Goal: Feedback & Contribution: Leave review/rating

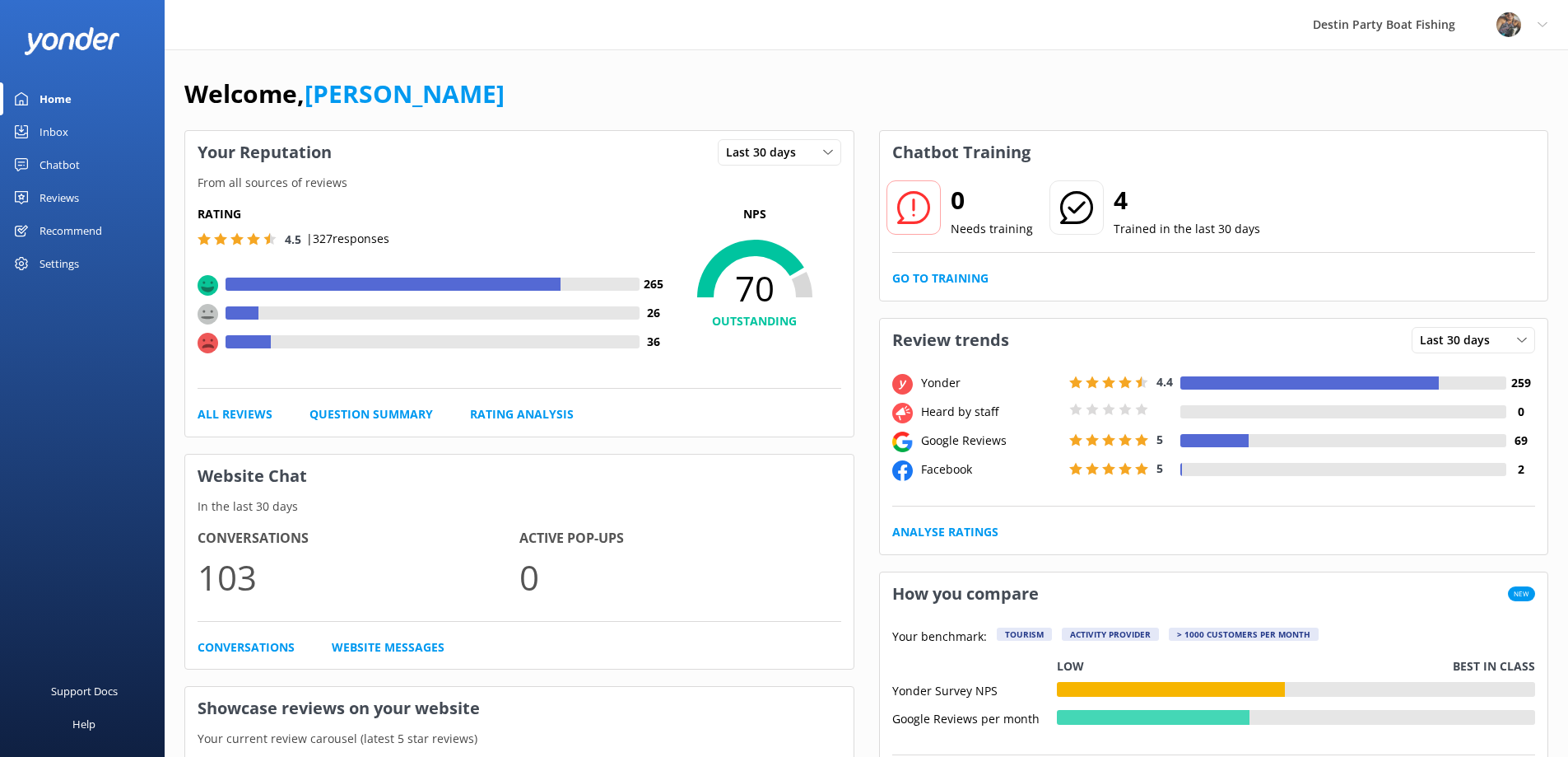
click at [54, 130] on div "Inbox" at bounding box center [54, 131] width 29 height 33
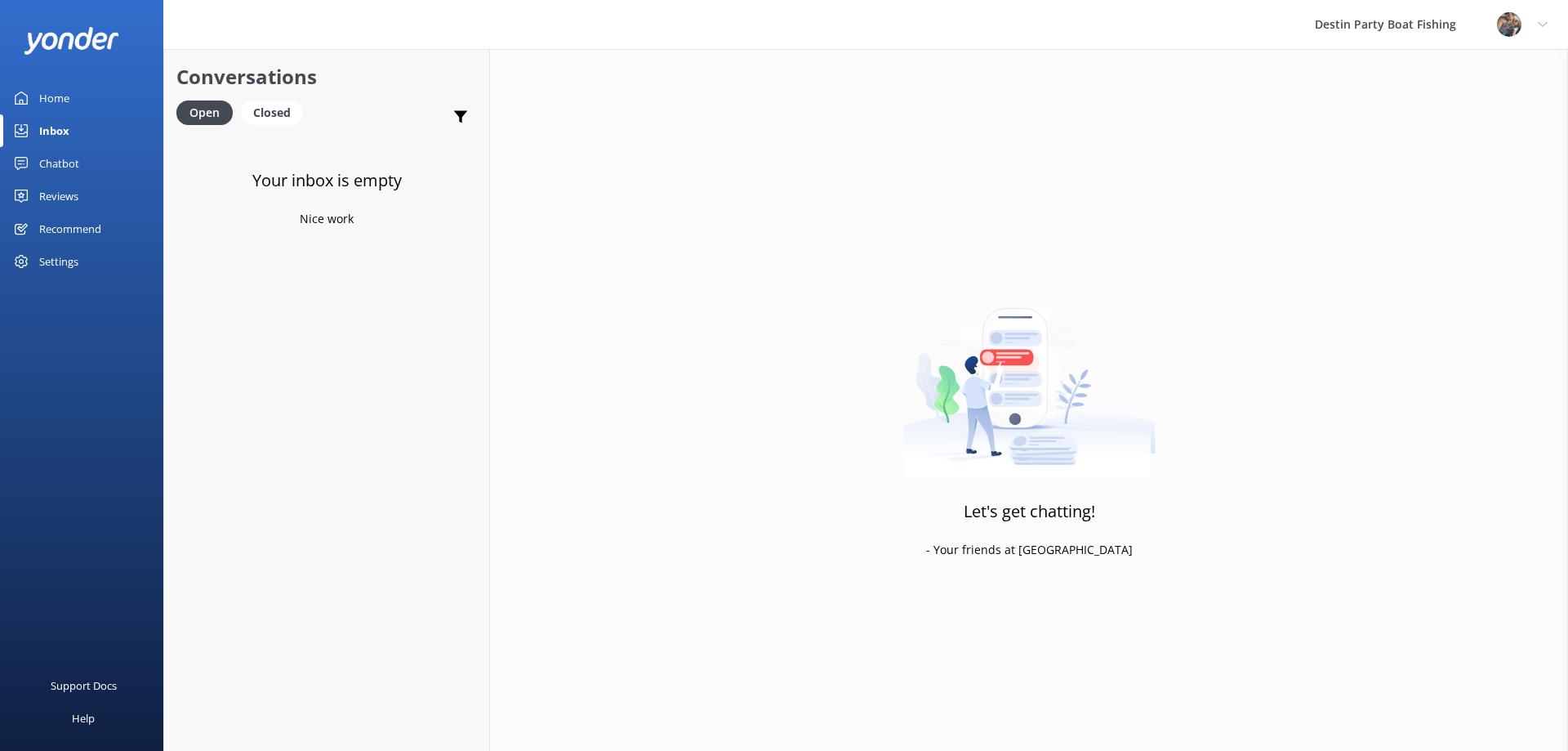
click at [60, 193] on div "Reviews" at bounding box center [59, 195] width 40 height 33
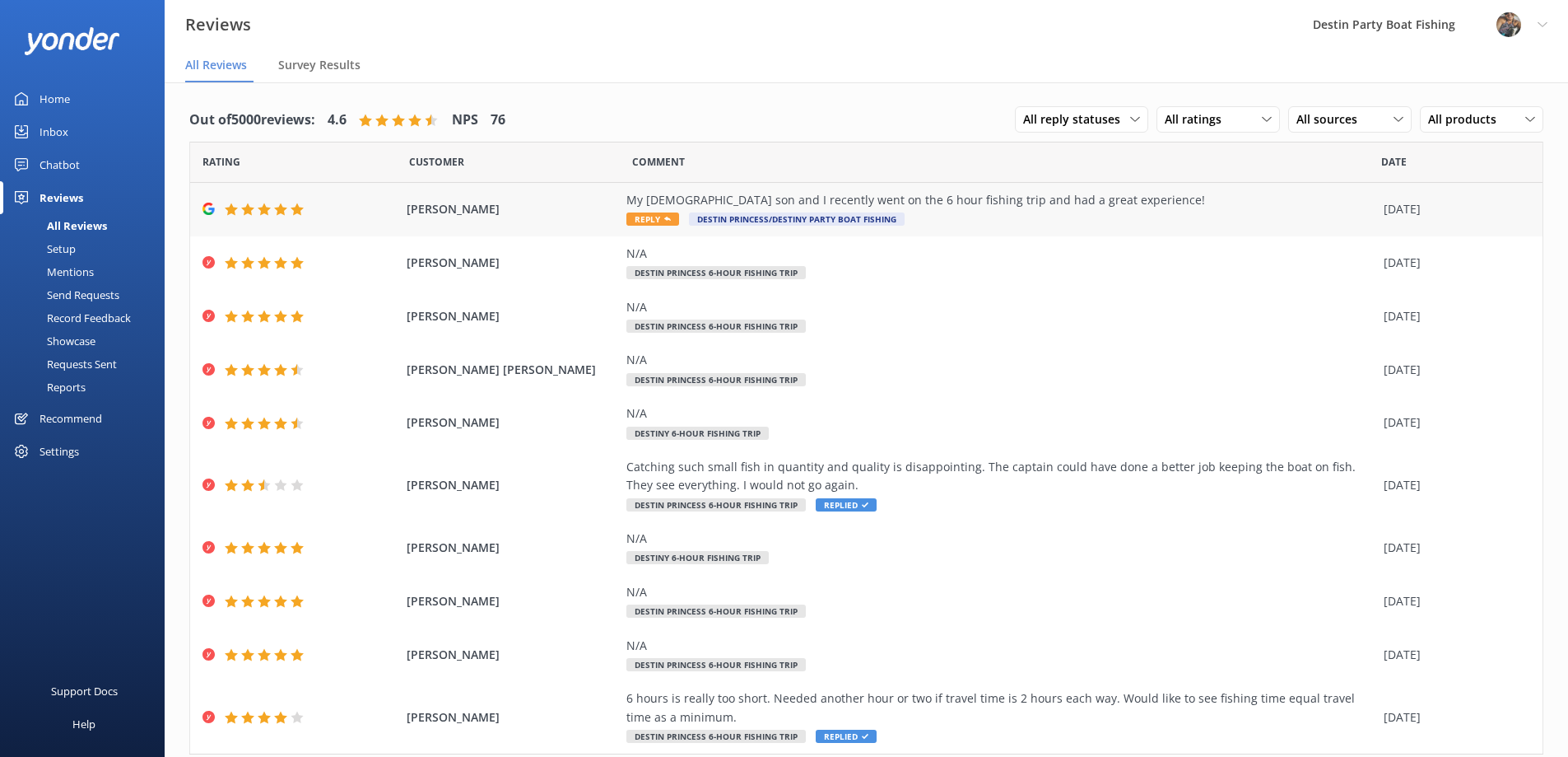
click at [632, 227] on div "My [DEMOGRAPHIC_DATA] son and I recently went on the 6 hour fishing trip and ha…" at bounding box center [1001, 209] width 749 height 37
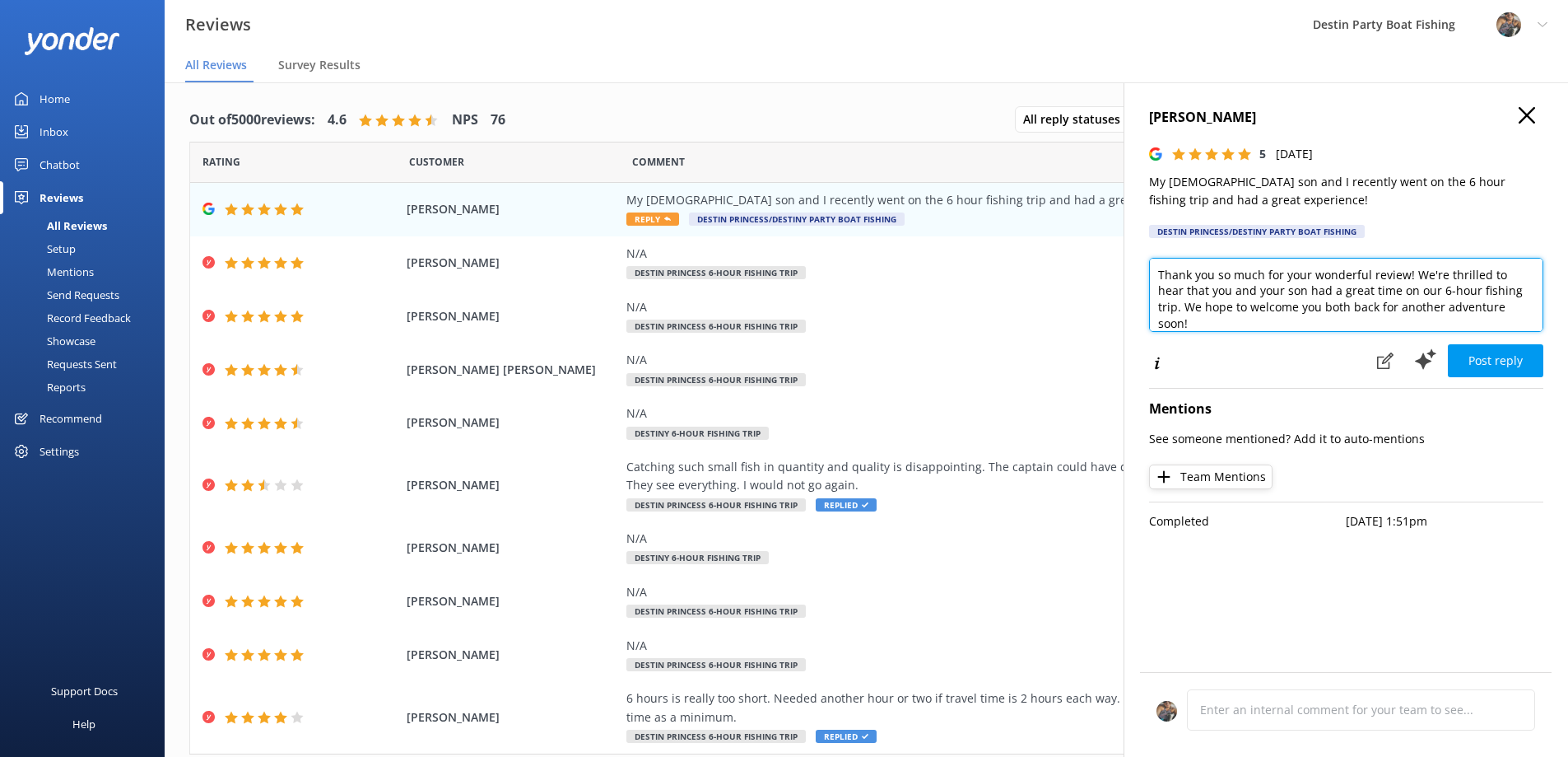
click at [1162, 276] on textarea "Thank you so much for your wonderful review! We're thrilled to hear that you an…" at bounding box center [1346, 295] width 395 height 74
click at [1151, 273] on textarea "Thank you so much for your wonderful review! We're thrilled to hear that you an…" at bounding box center [1346, 295] width 395 height 74
click at [1404, 295] on textarea "[PERSON_NAME], Thank you so much for your wonderful review! We're thrilled to h…" at bounding box center [1346, 295] width 395 height 74
click at [1287, 319] on textarea "[PERSON_NAME], Thank you so much for fishing with us and the review! We're thri…" at bounding box center [1346, 295] width 395 height 74
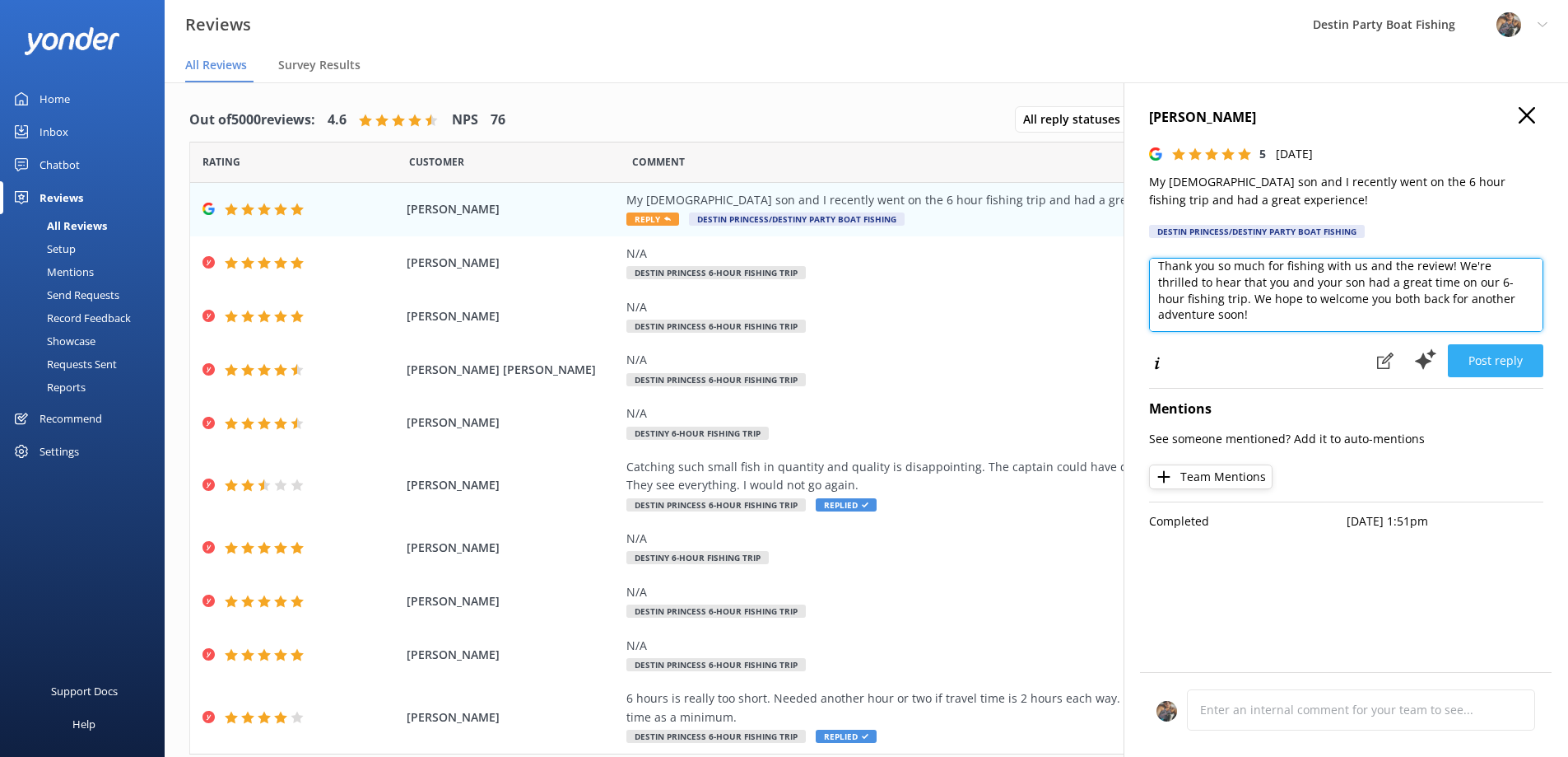
type textarea "[PERSON_NAME], Thank you so much for fishing with us and the review! We're thri…"
click at [1492, 344] on button "Post reply" at bounding box center [1496, 360] width 95 height 33
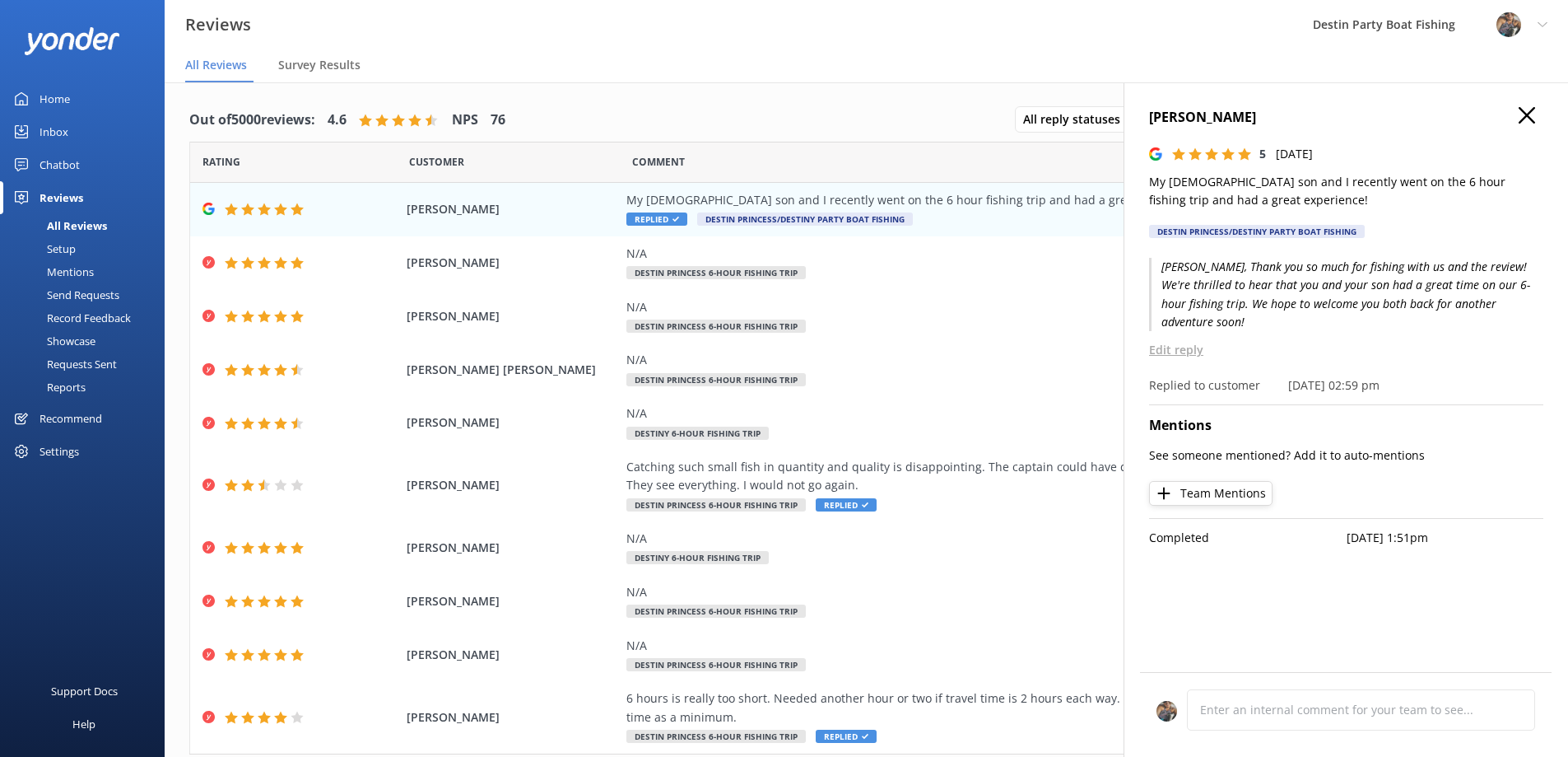
click at [1524, 116] on icon at bounding box center [1527, 115] width 16 height 16
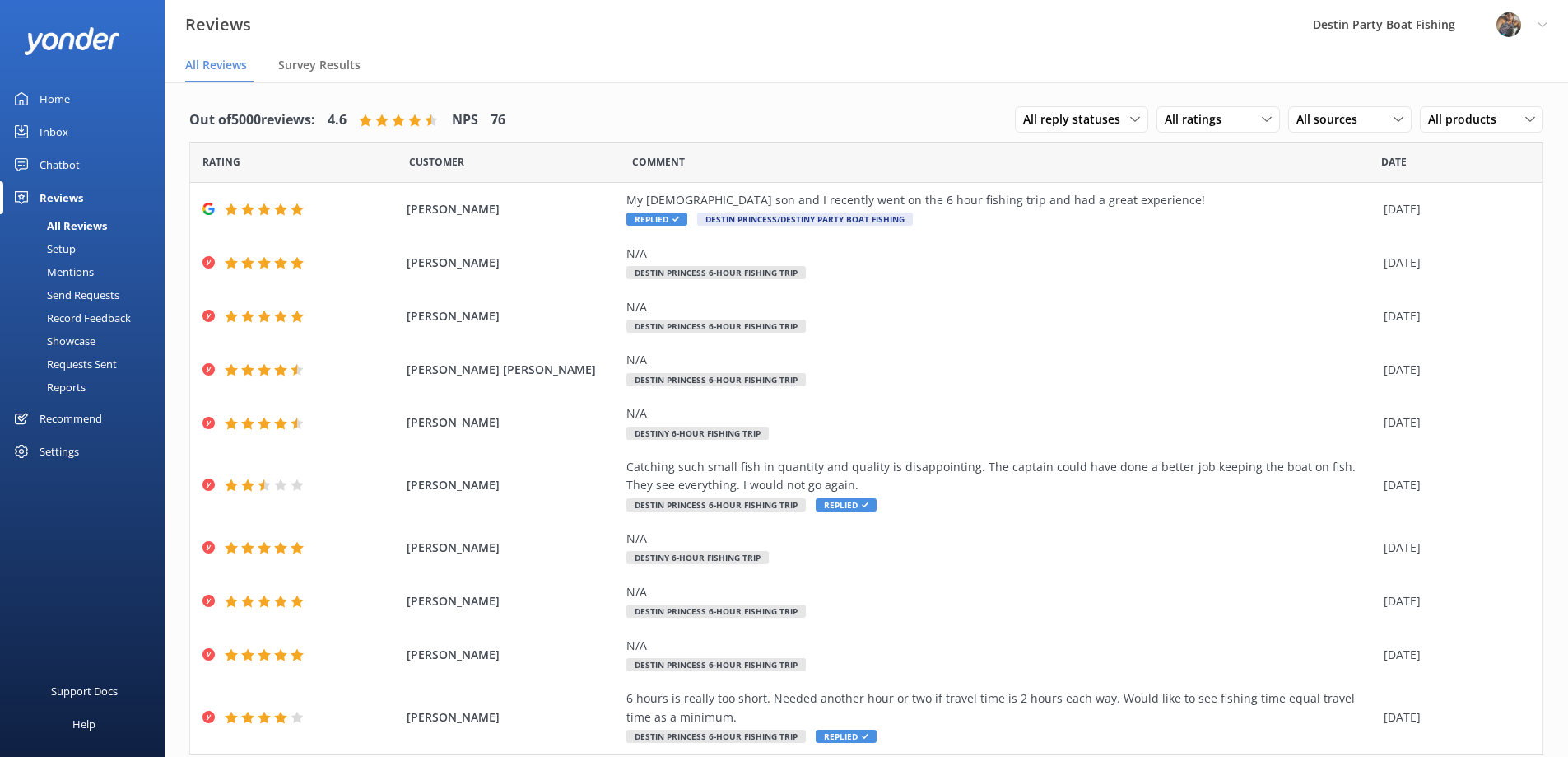
click at [68, 109] on div "Home" at bounding box center [55, 99] width 30 height 33
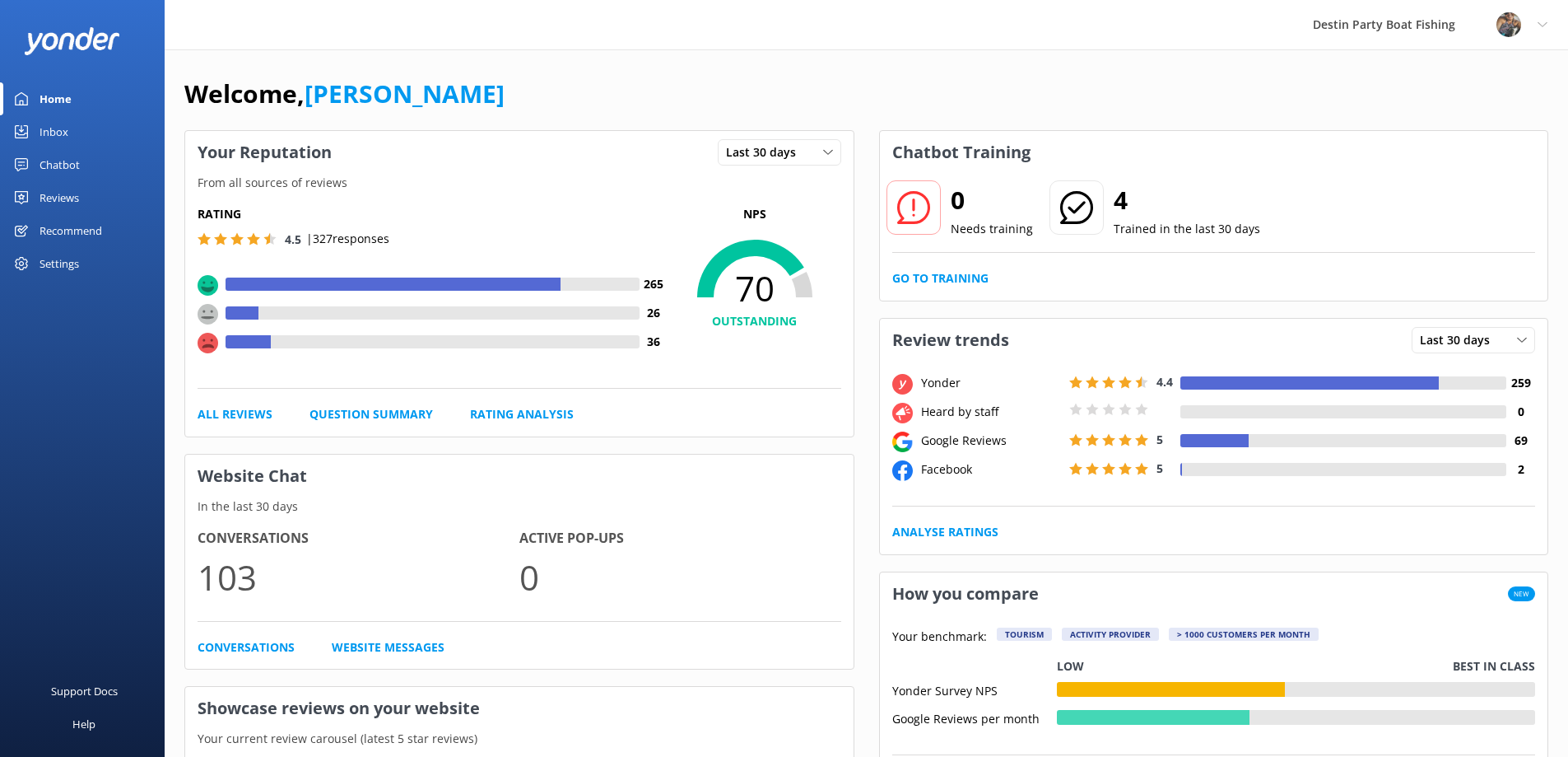
click at [66, 130] on div "Inbox" at bounding box center [54, 131] width 29 height 33
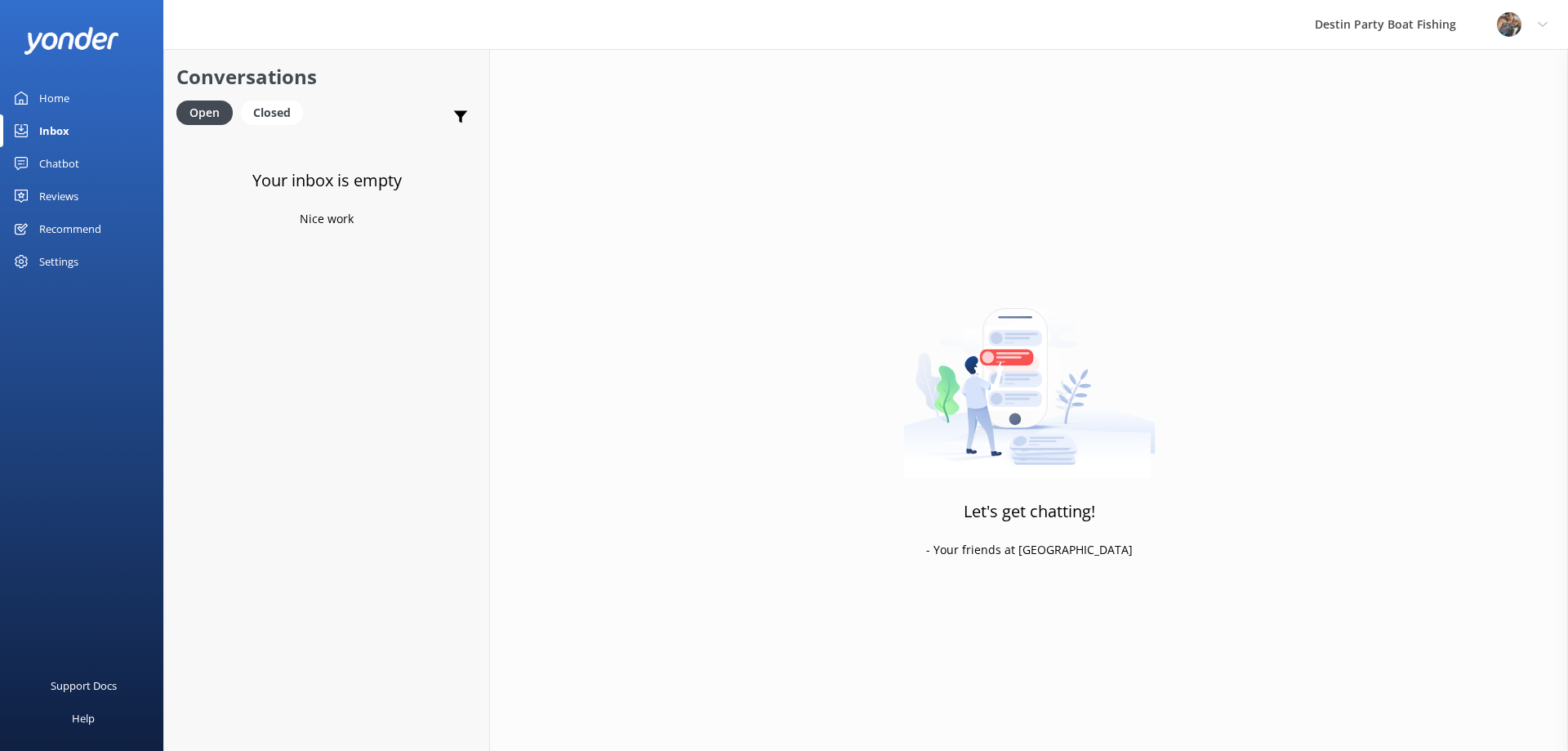
click at [61, 195] on div "Reviews" at bounding box center [59, 195] width 40 height 33
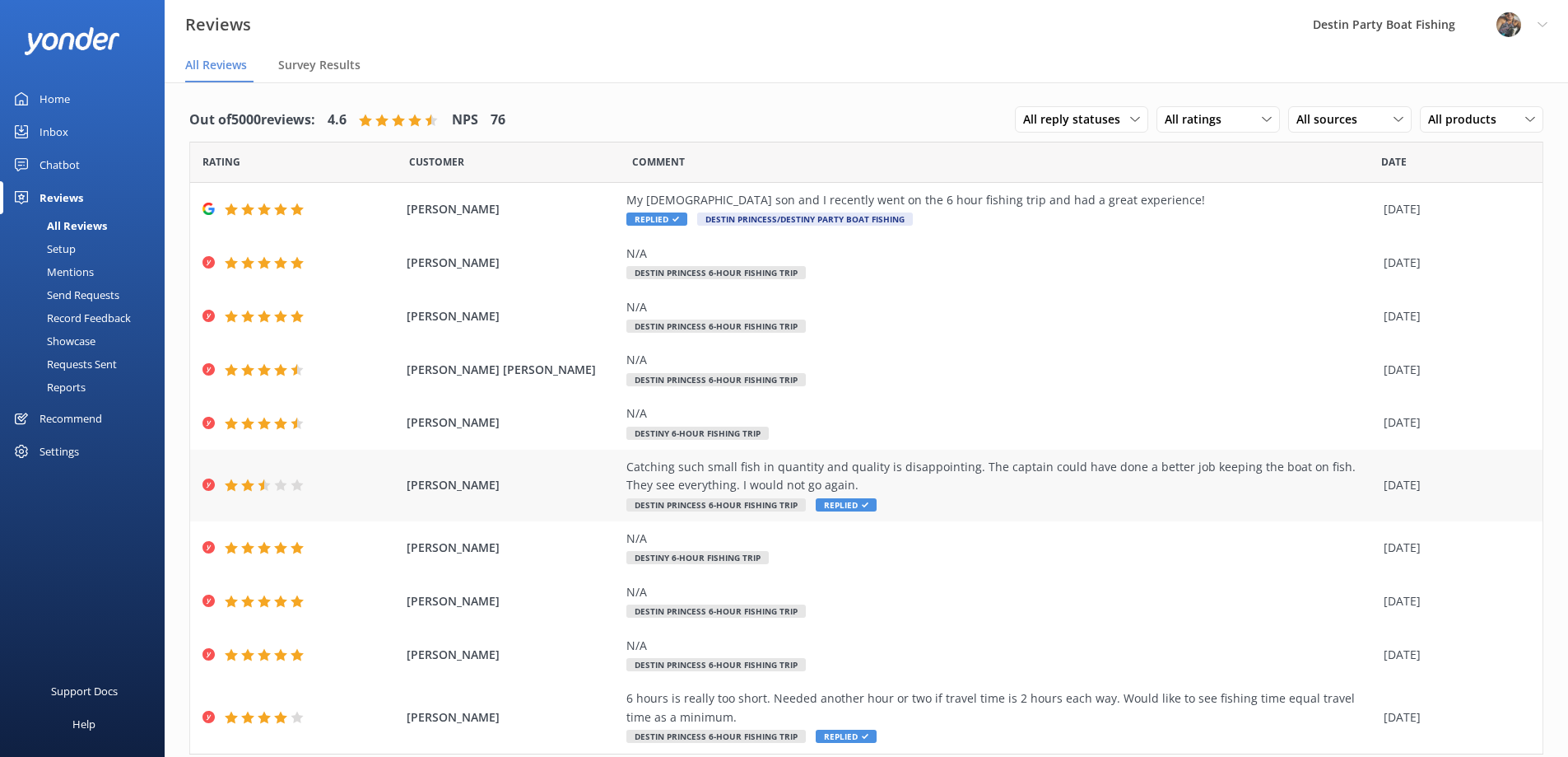
click at [857, 500] on span "Replied" at bounding box center [846, 505] width 61 height 13
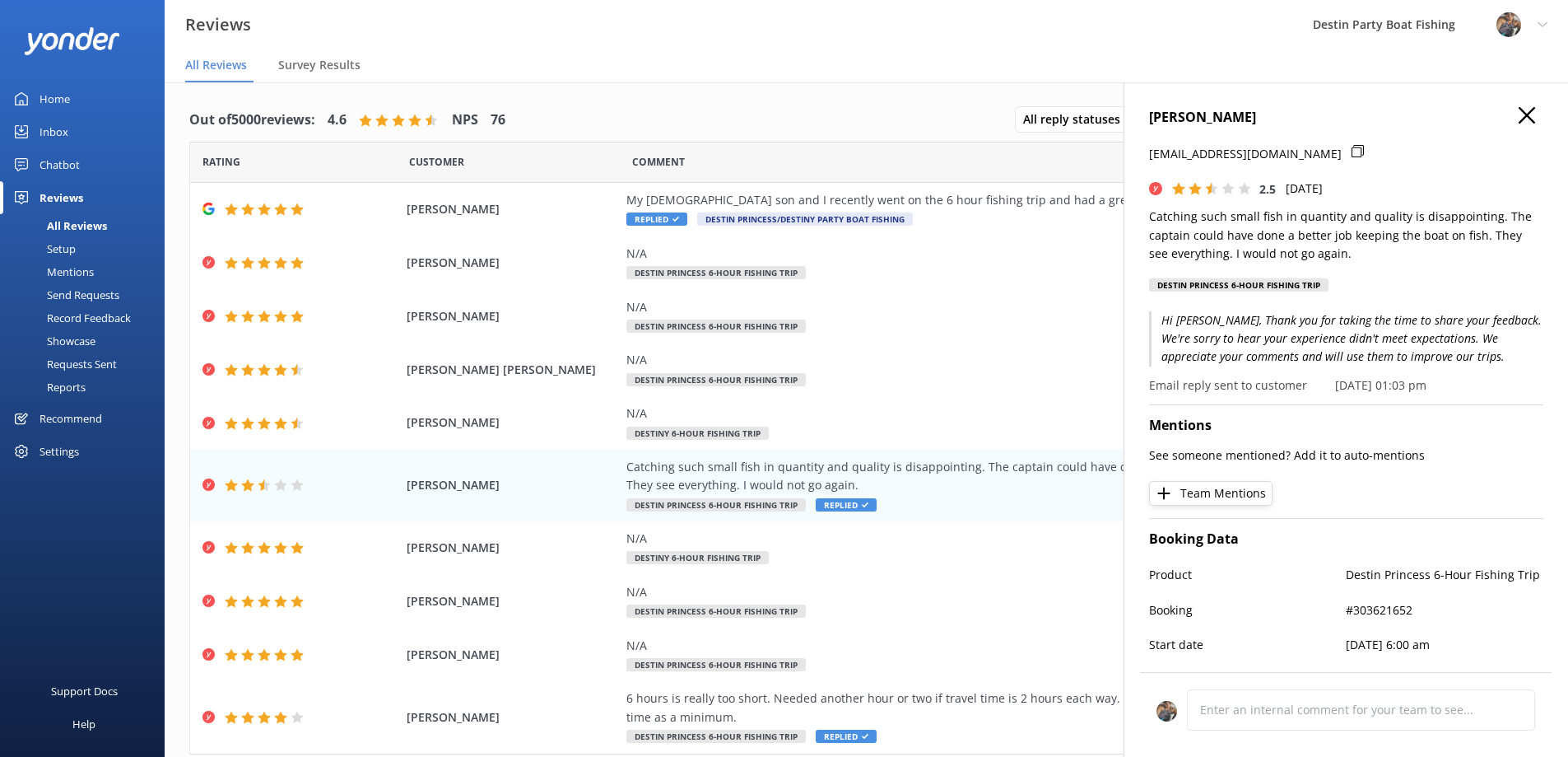
click at [1520, 110] on use at bounding box center [1527, 115] width 16 height 16
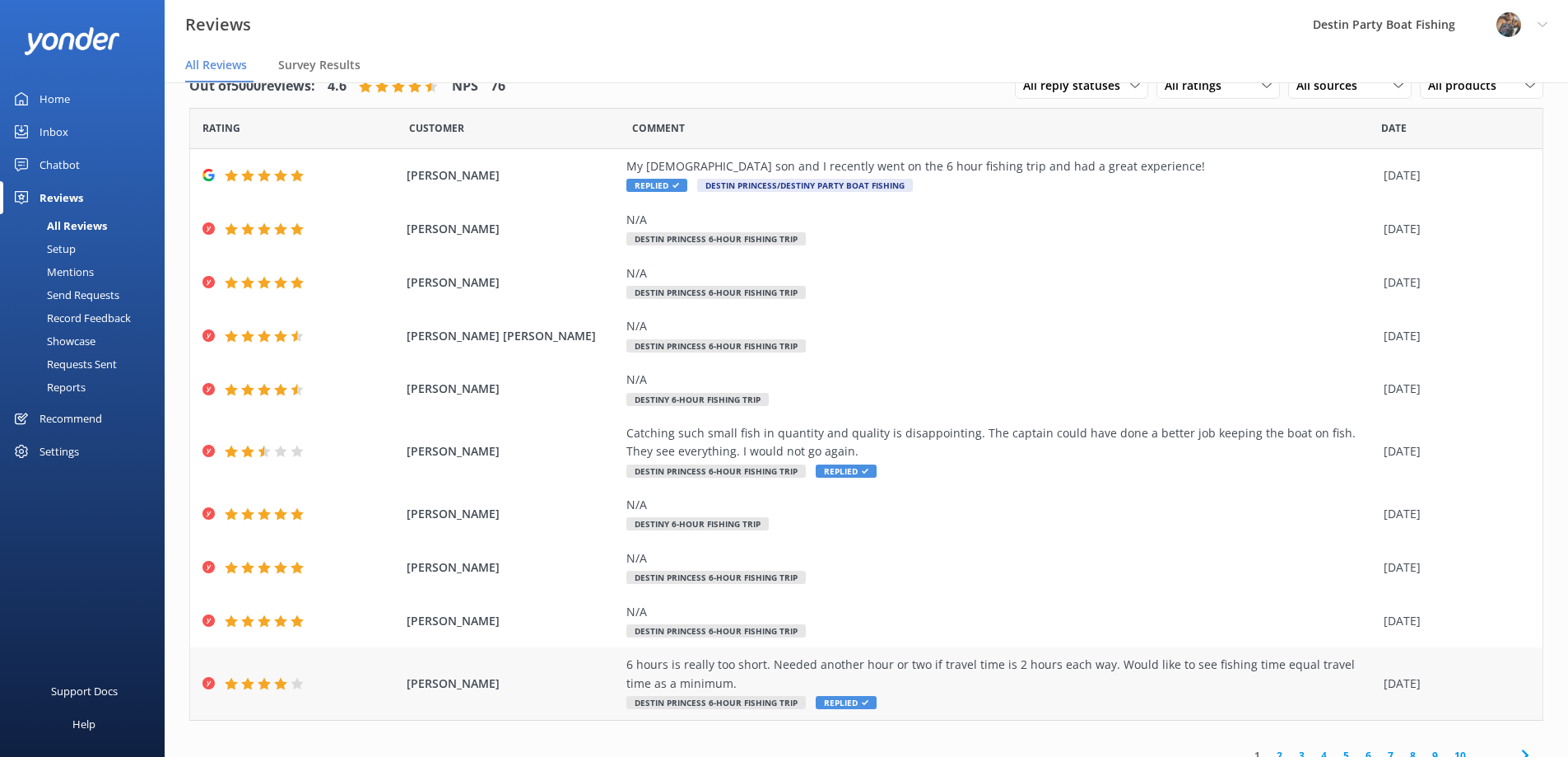
scroll to position [51, 0]
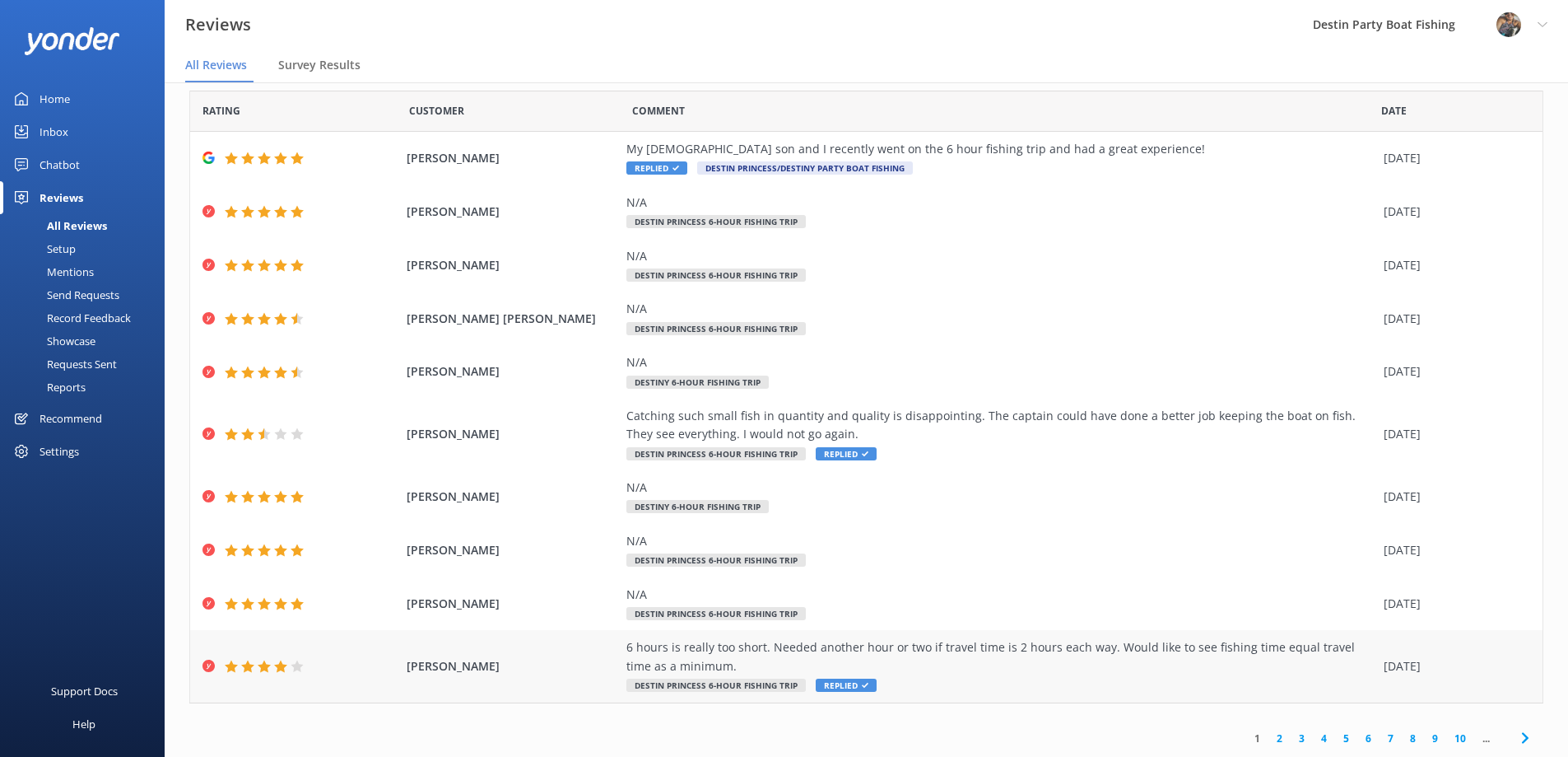
click at [831, 678] on div "6 hours is really too short. Needed another hour or two if travel time is 2 hou…" at bounding box center [1001, 666] width 749 height 55
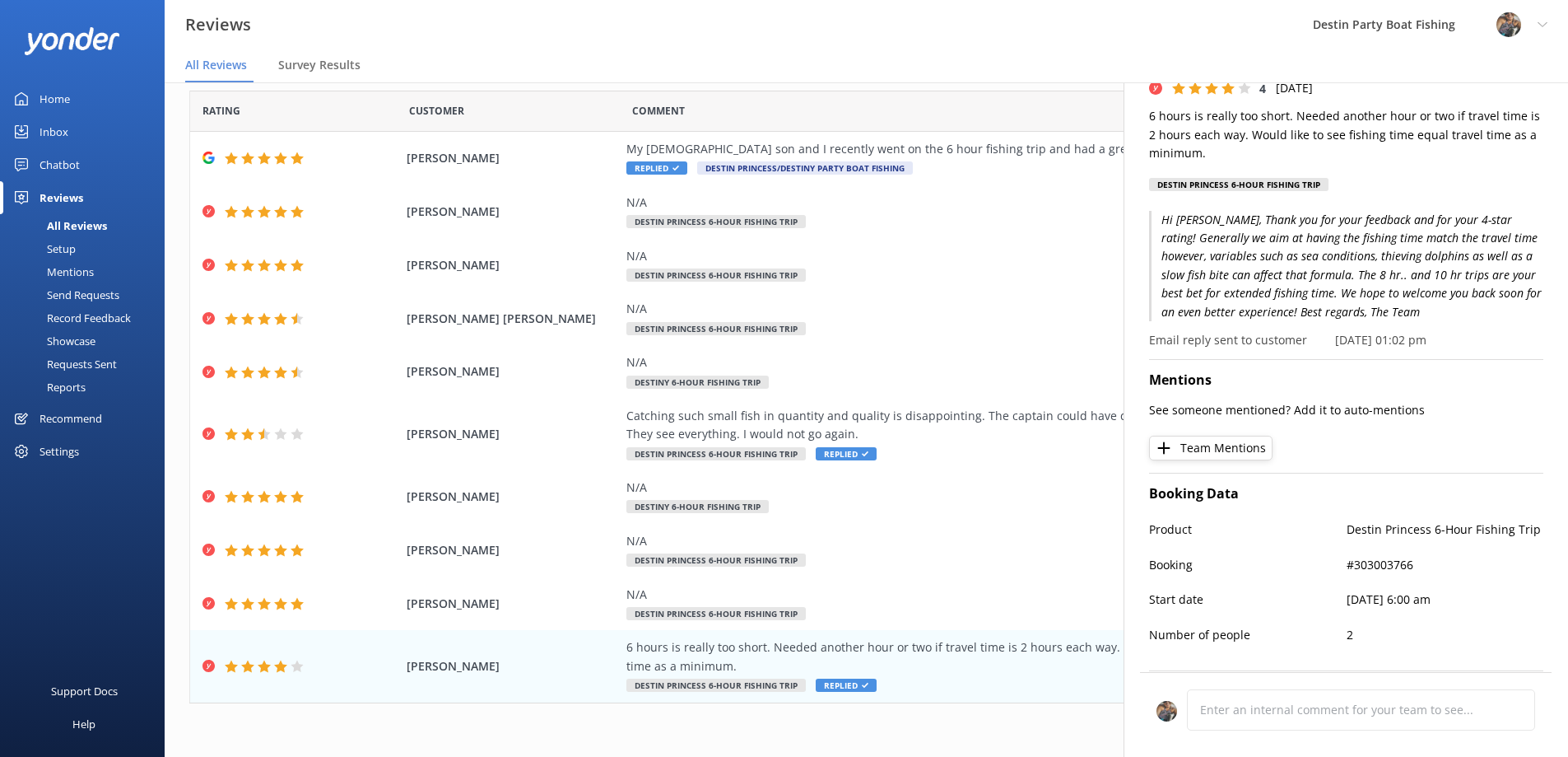
scroll to position [0, 0]
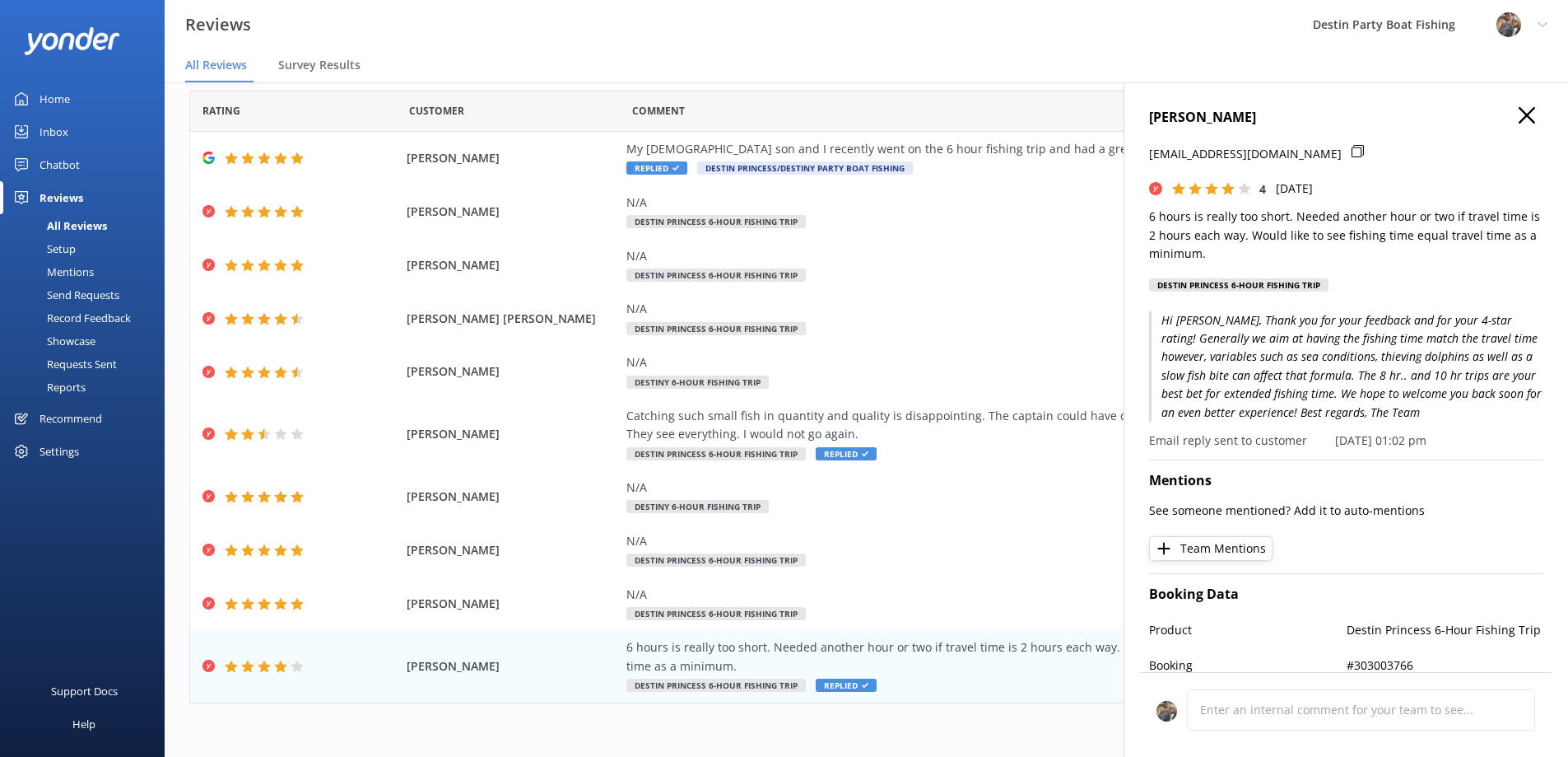
click at [1520, 114] on icon at bounding box center [1527, 115] width 16 height 16
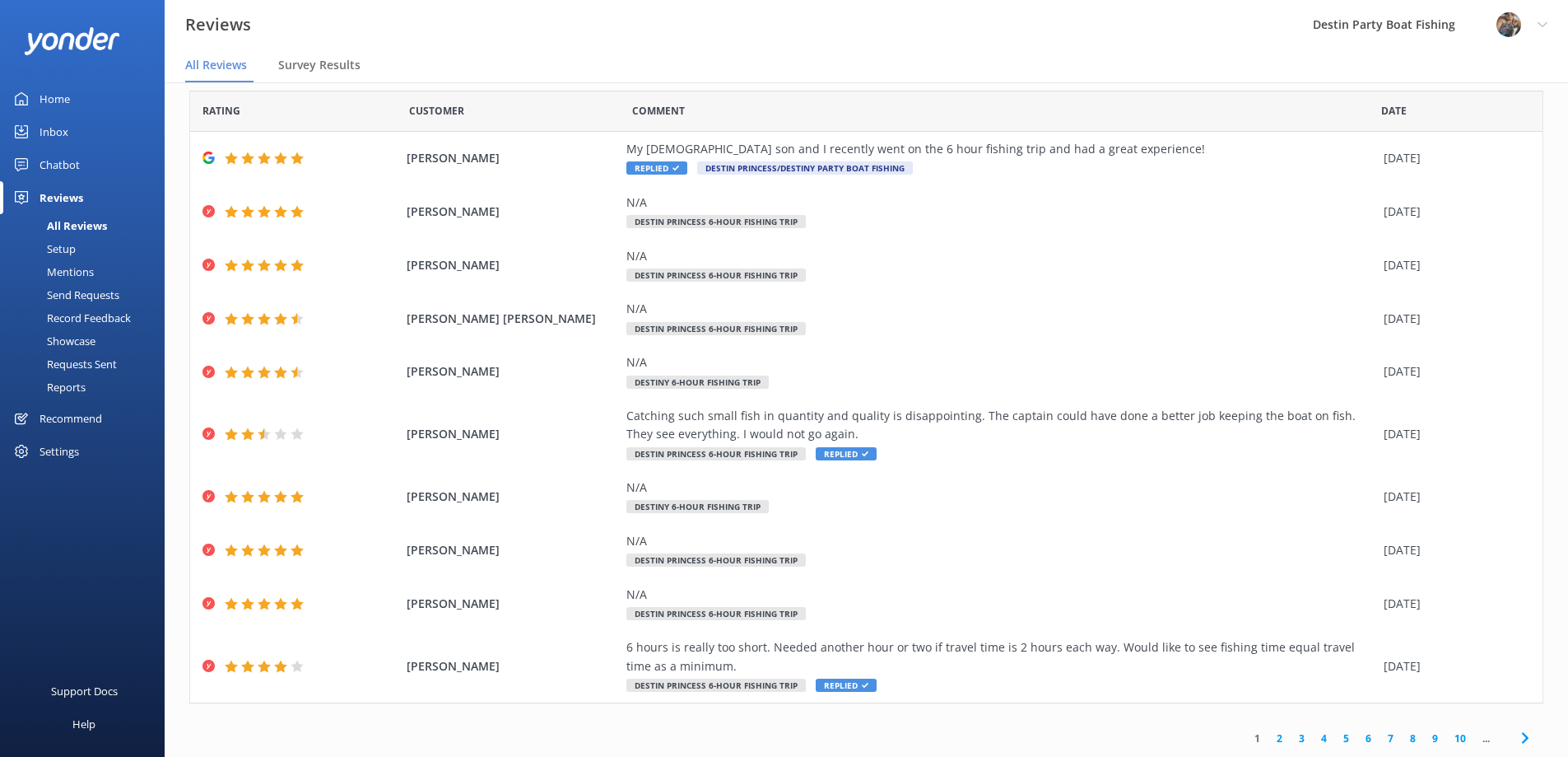
click at [64, 101] on div "Home" at bounding box center [55, 99] width 30 height 33
